Goal: Information Seeking & Learning: Learn about a topic

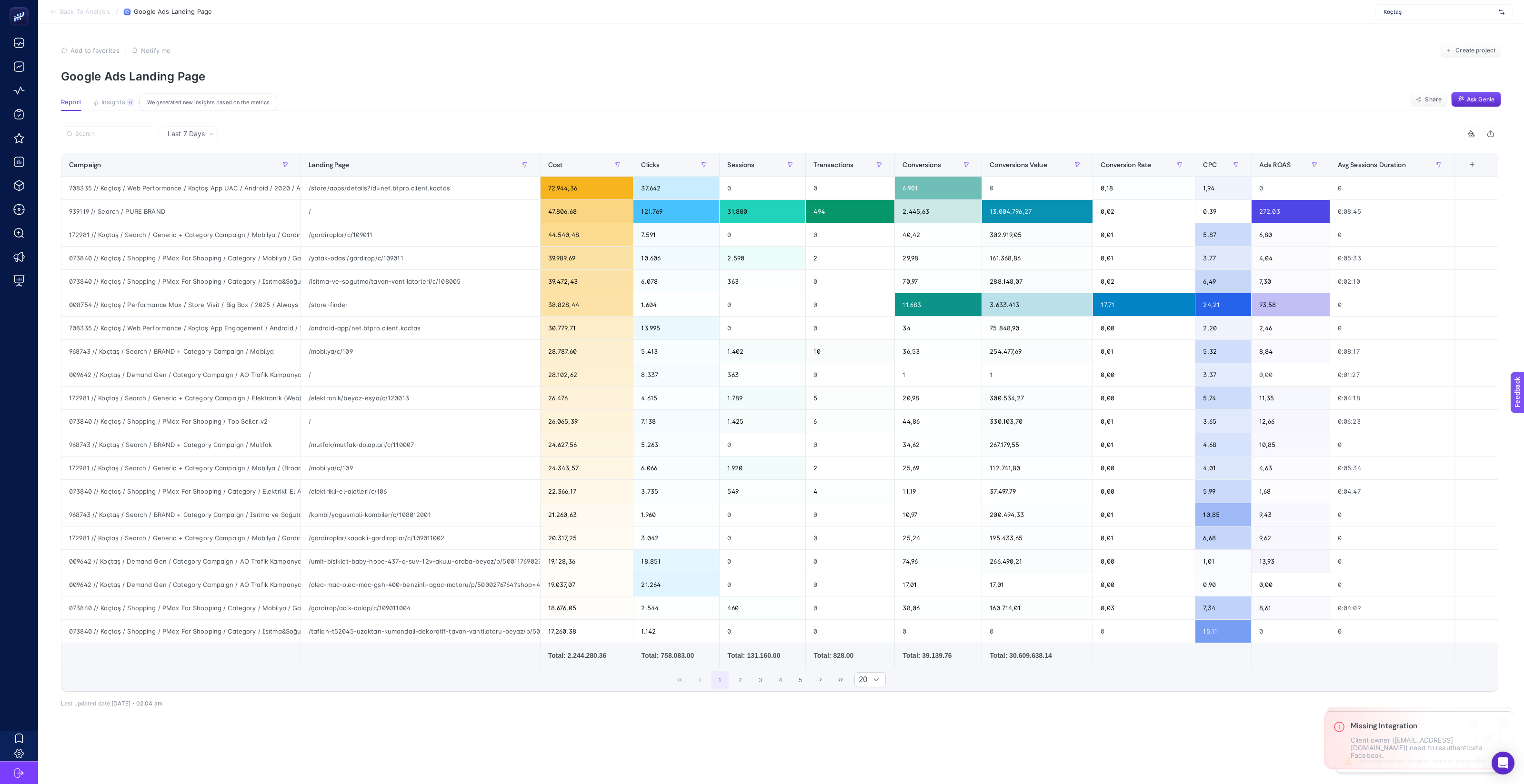
click at [120, 104] on span "Insights" at bounding box center [113, 102] width 24 height 8
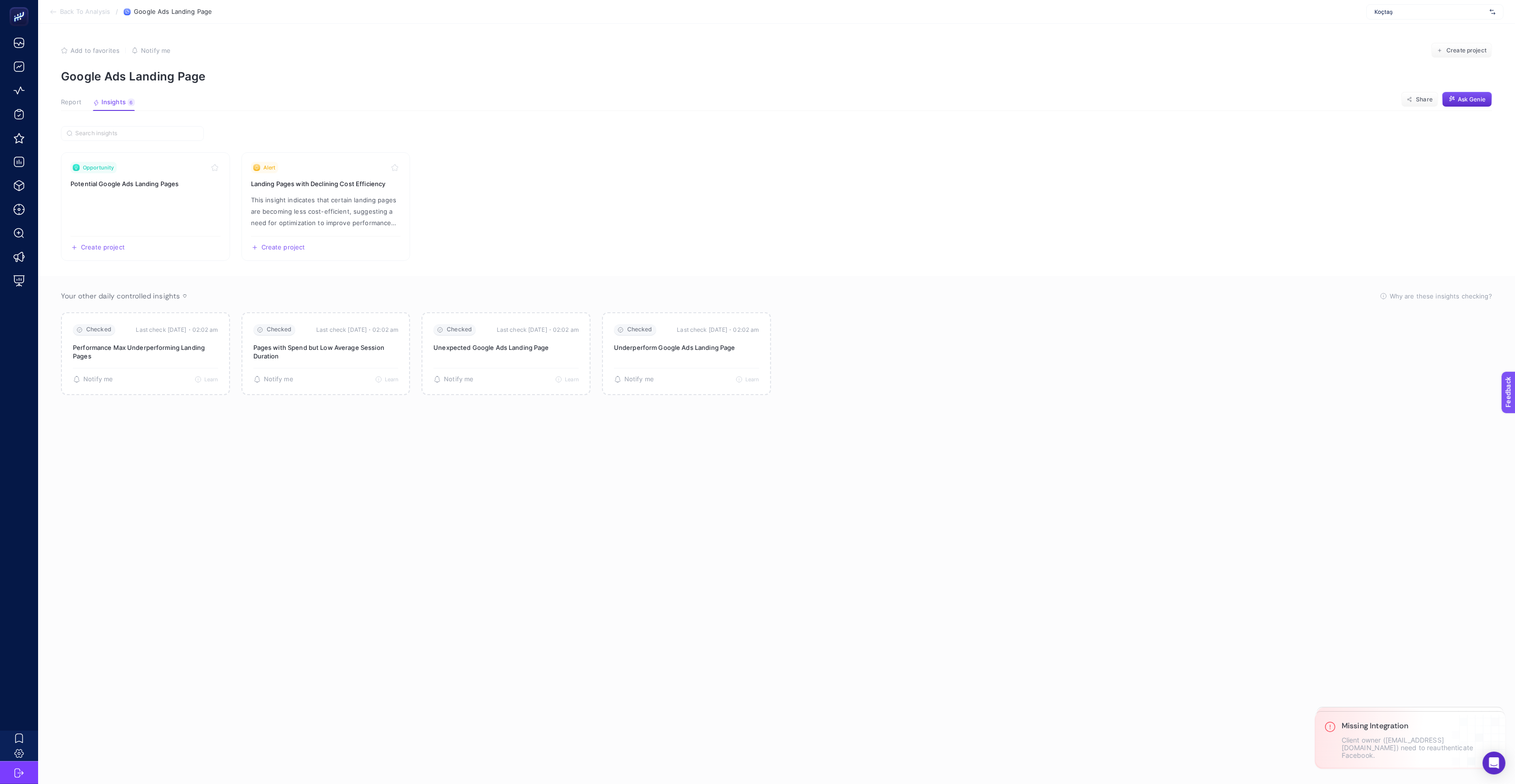
click at [1466, 19] on section "Back To Analysis / Google Ads Landing Page Koçtaş" at bounding box center [776, 12] width 1477 height 24
click at [1463, 14] on span "Koçtaş" at bounding box center [1430, 12] width 111 height 8
type input "mediam"
click at [1412, 27] on span "[DOMAIN_NAME]" at bounding box center [1396, 31] width 44 height 8
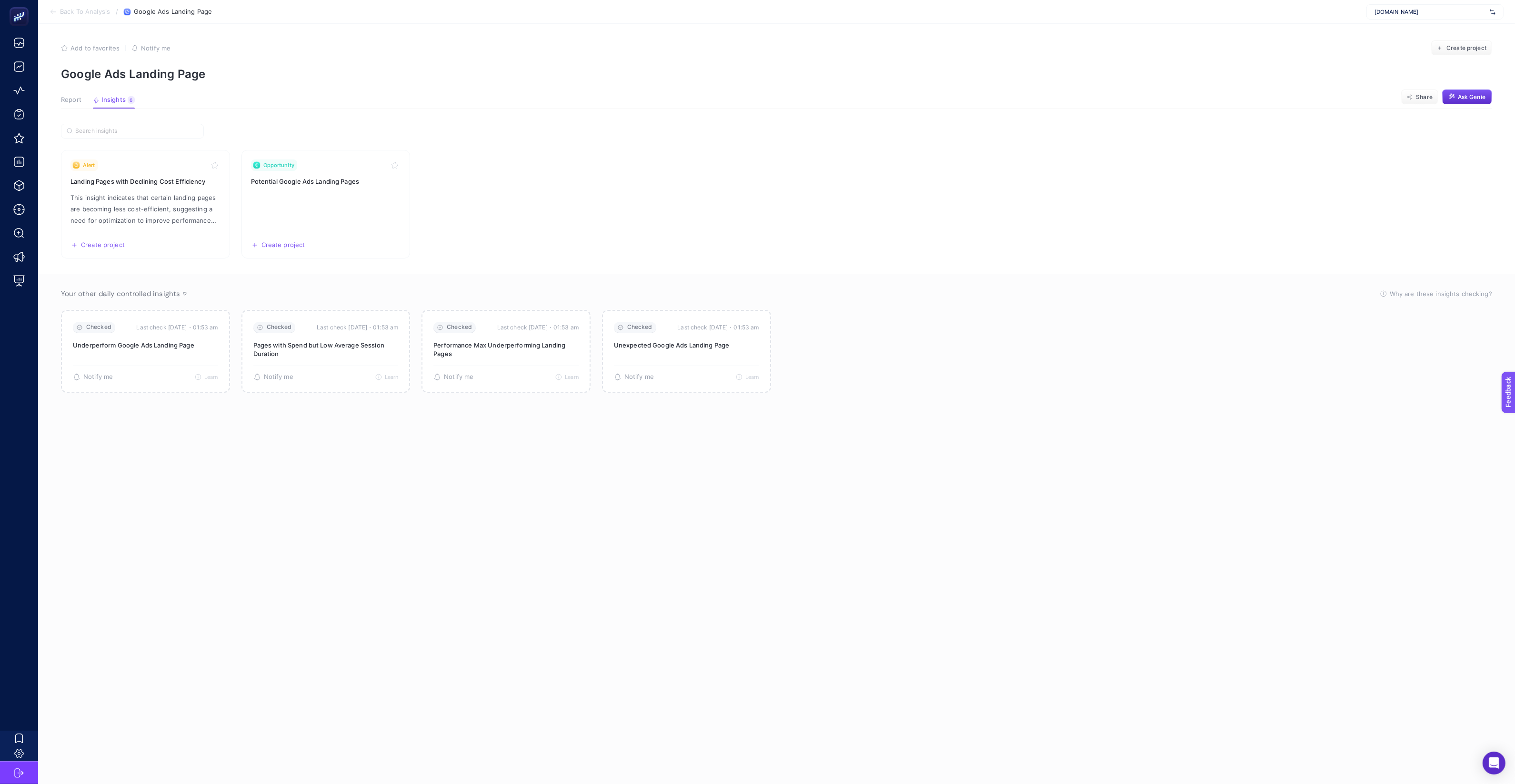
scroll to position [3, 0]
click at [275, 181] on h3 "Potential Google Ads Landing Pages" at bounding box center [326, 181] width 150 height 10
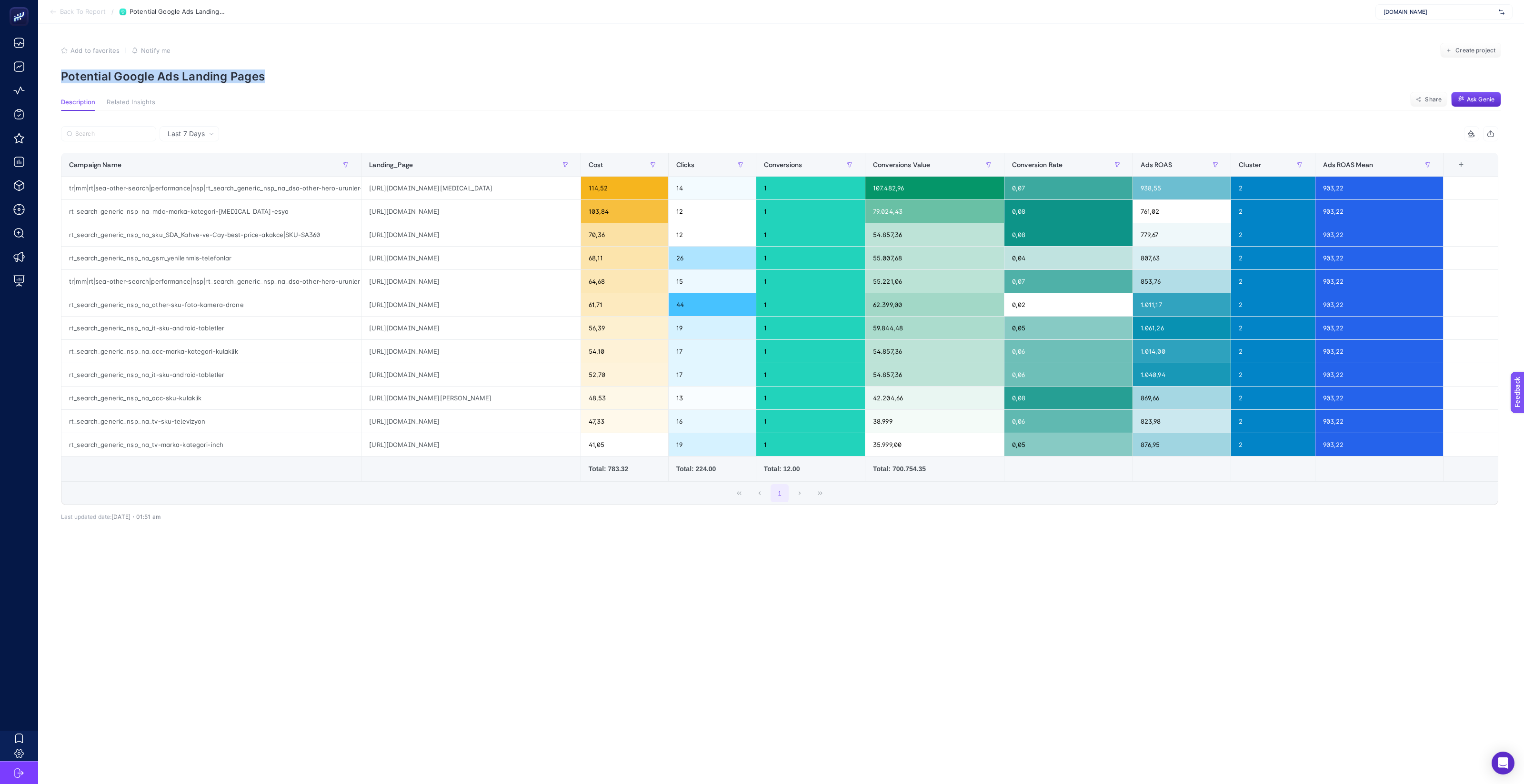
drag, startPoint x: 60, startPoint y: 76, endPoint x: 308, endPoint y: 73, distance: 248.0
click at [308, 73] on p "Potential Google Ads Landing Pages" at bounding box center [781, 76] width 1440 height 14
copy p "Potential Google Ads Landing Pages"
